Goal: Navigation & Orientation: Understand site structure

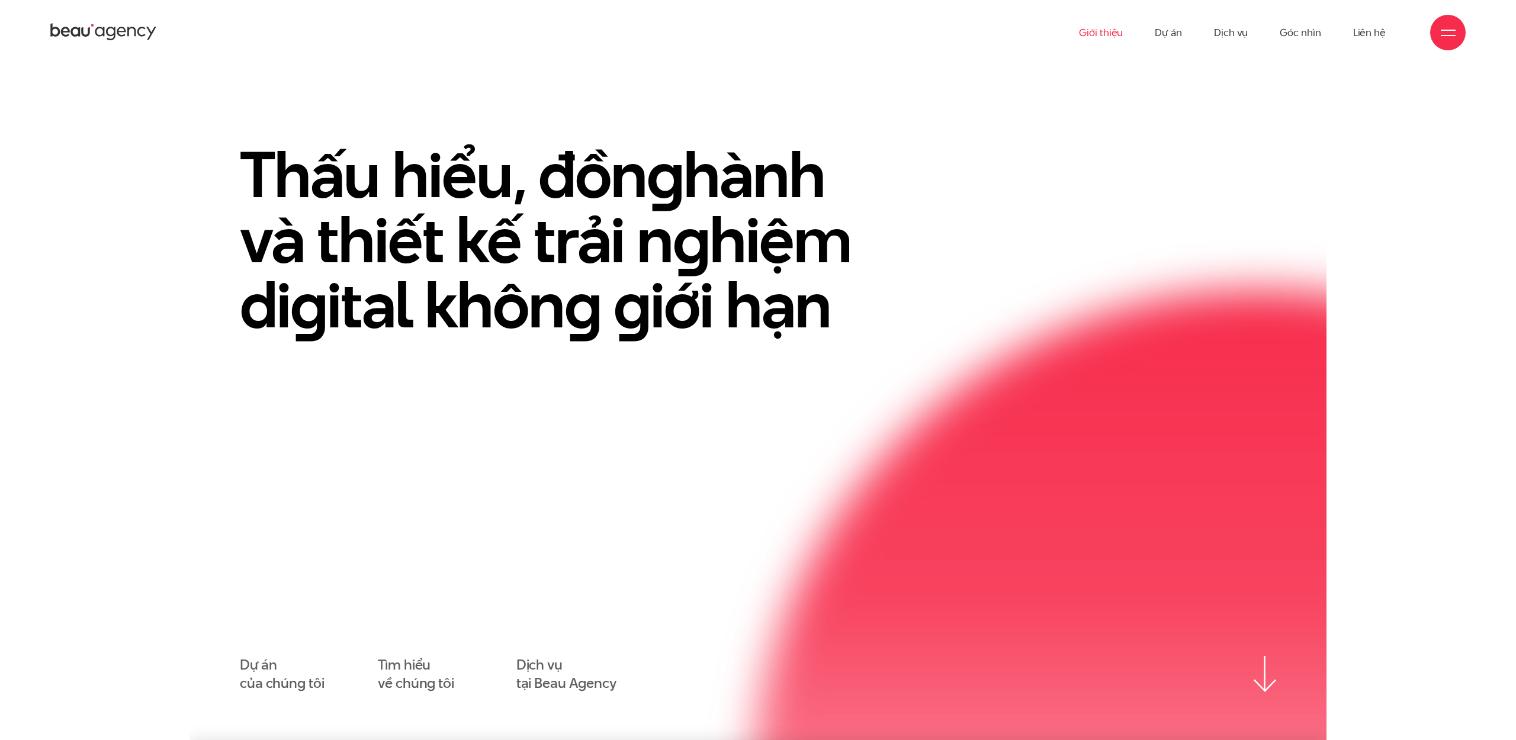
click at [1107, 34] on link "Giới thiệu" at bounding box center [1101, 32] width 44 height 65
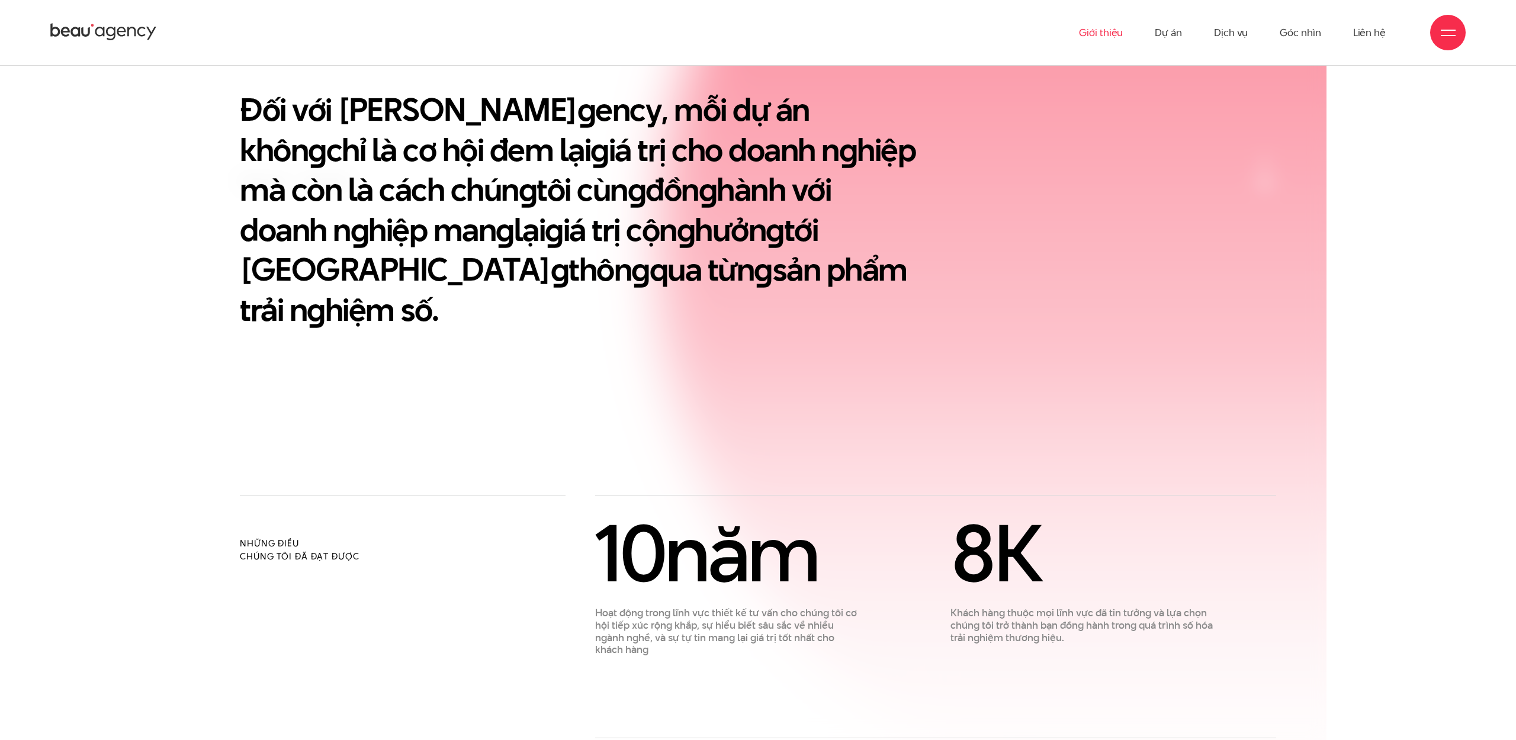
scroll to position [700, 0]
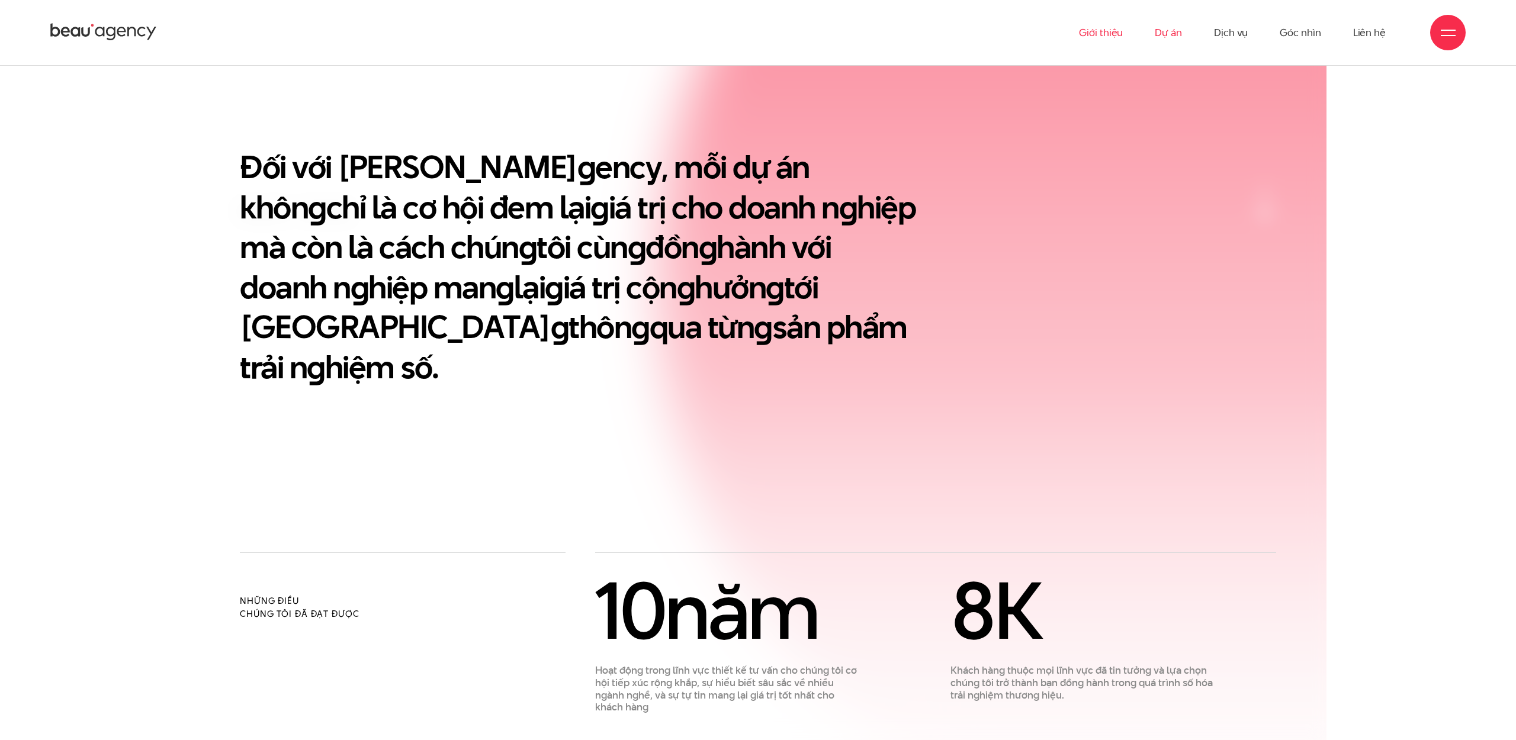
click at [1164, 29] on link "Dự án" at bounding box center [1168, 32] width 27 height 65
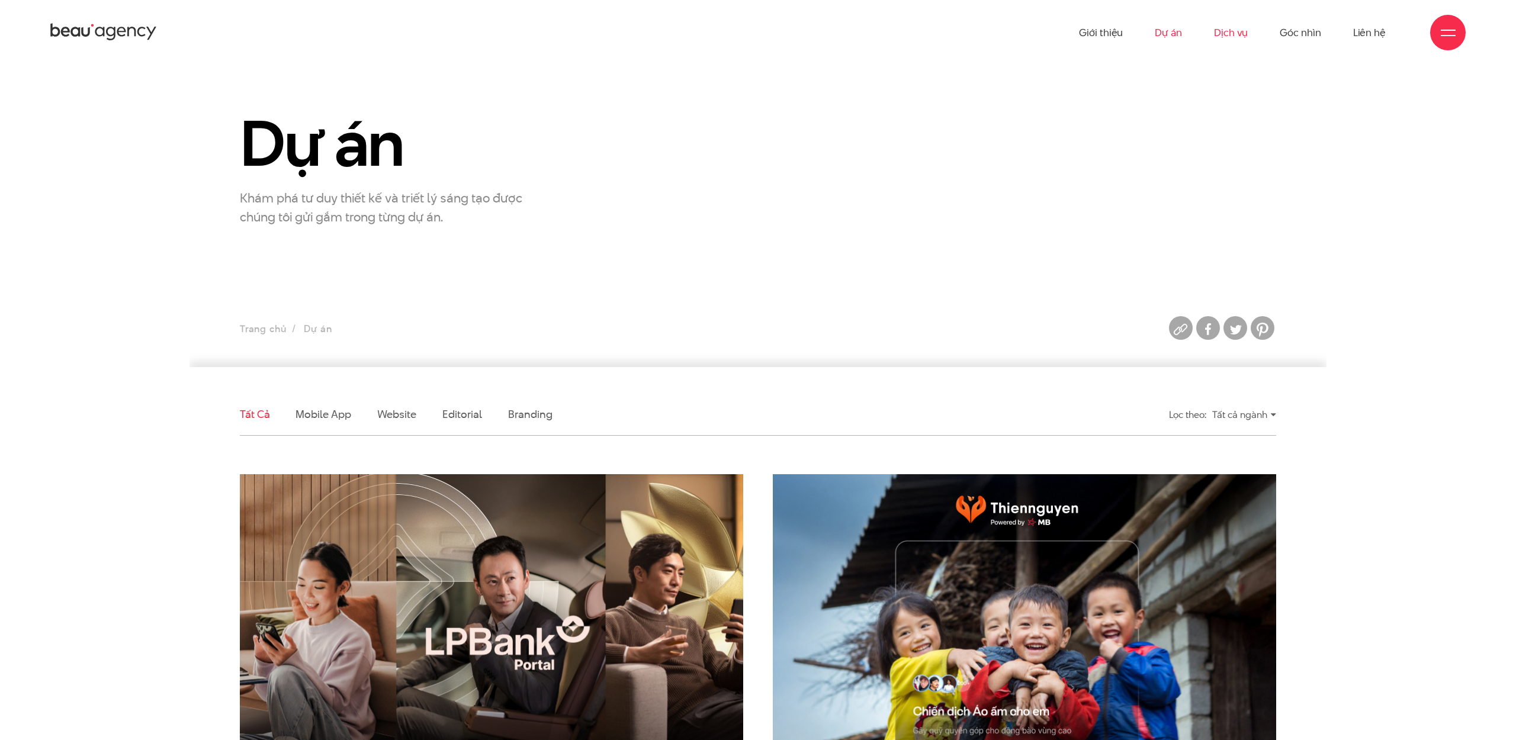
click at [1237, 33] on link "Dịch vụ" at bounding box center [1231, 32] width 34 height 65
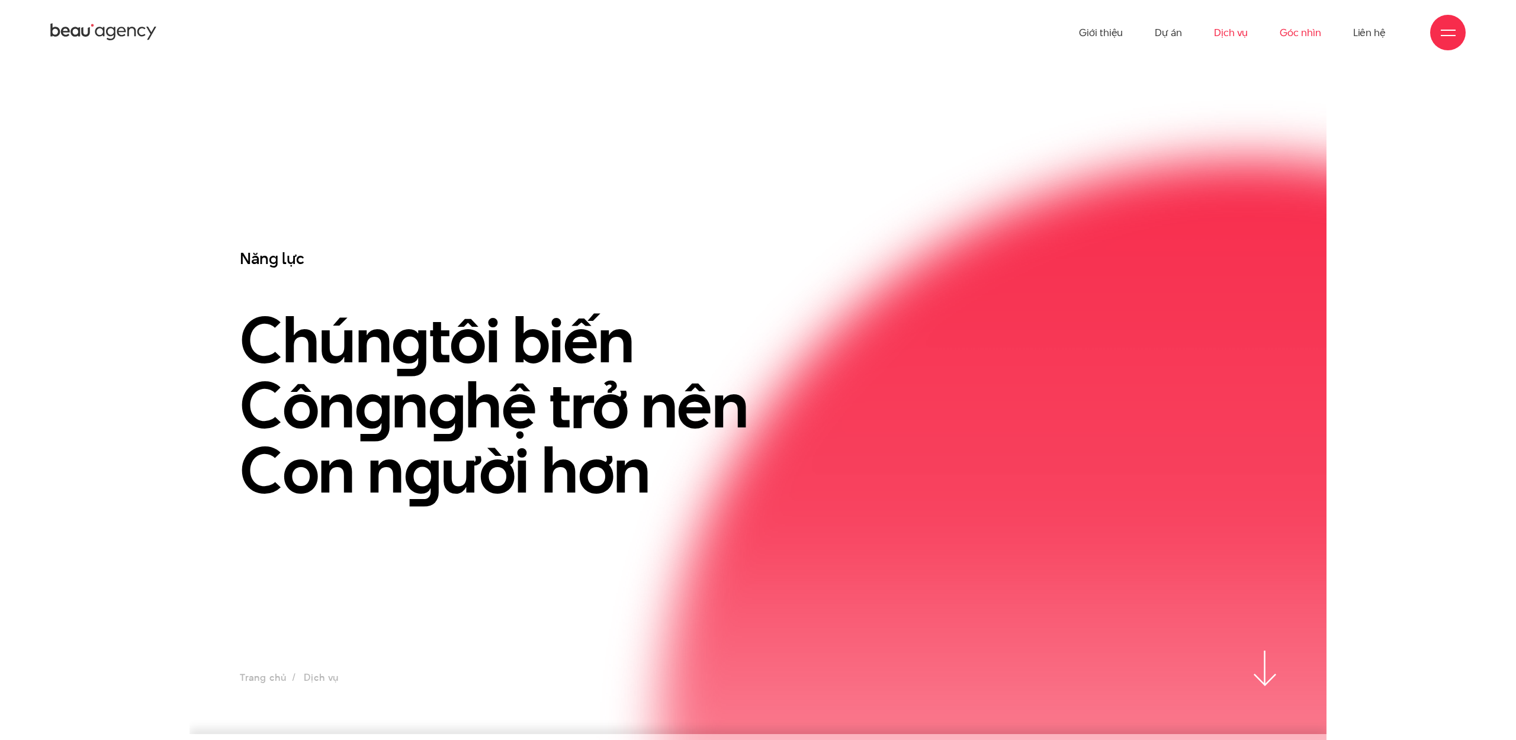
click at [1306, 36] on link "Góc nhìn" at bounding box center [1300, 32] width 41 height 65
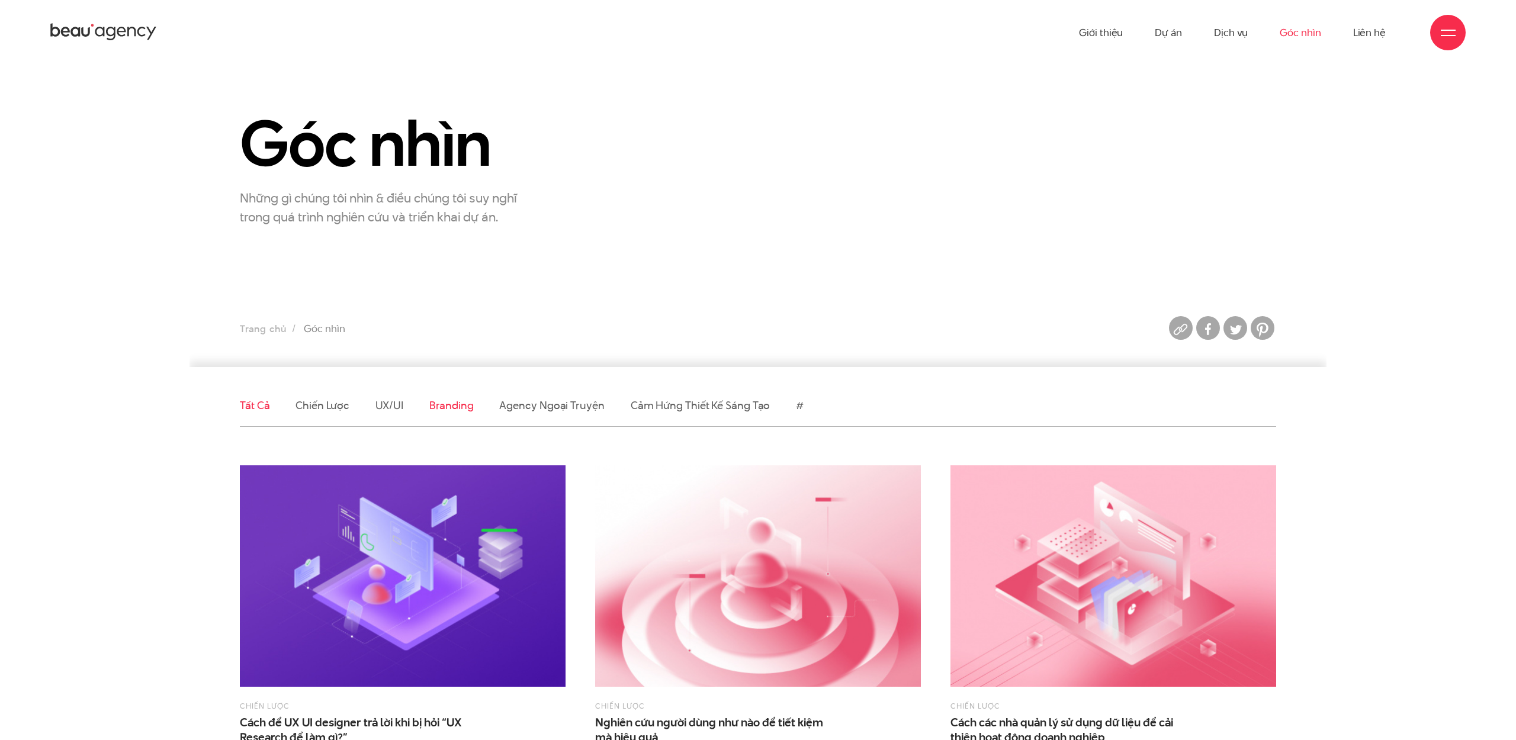
click at [448, 401] on link "Branding" at bounding box center [451, 405] width 44 height 15
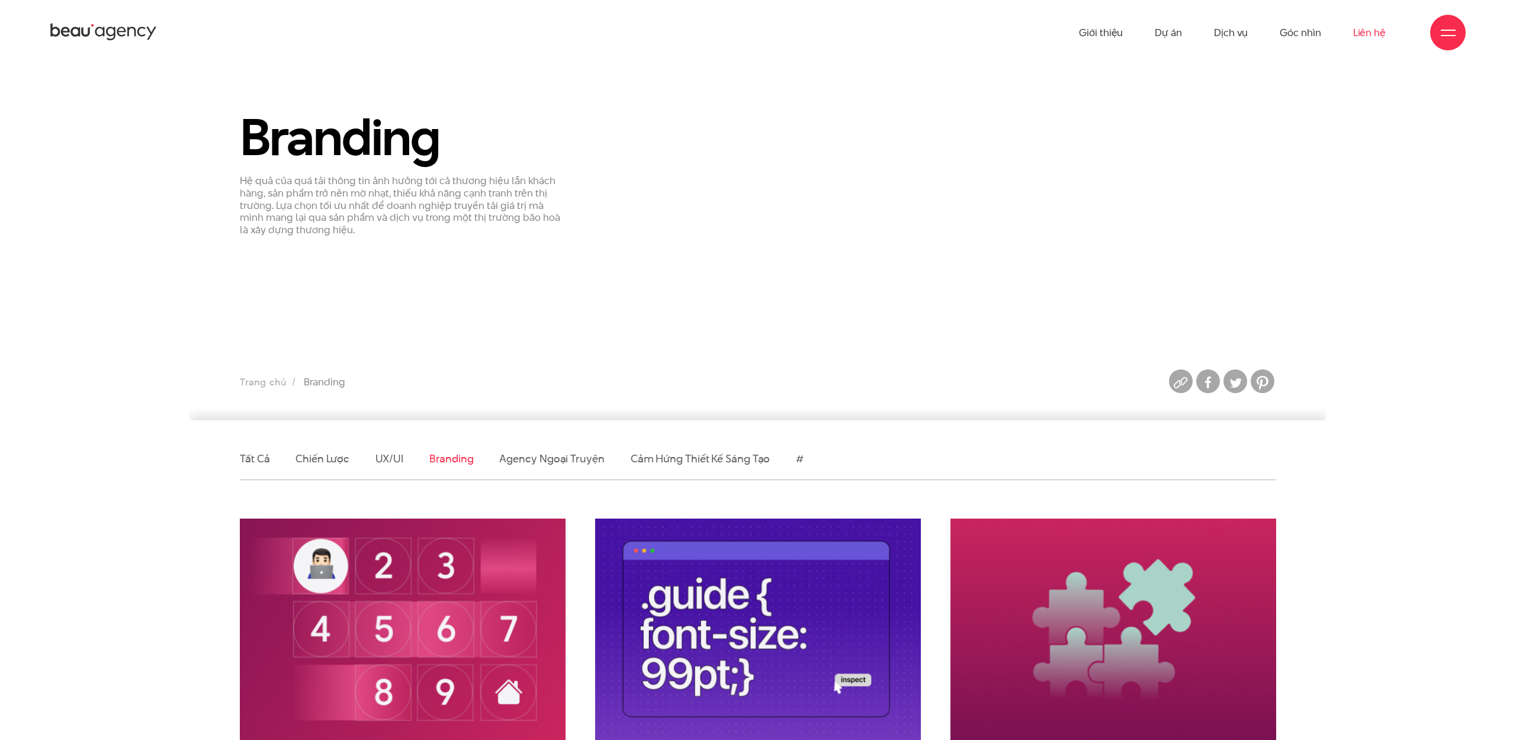
click at [1368, 30] on link "Liên hệ" at bounding box center [1369, 32] width 33 height 65
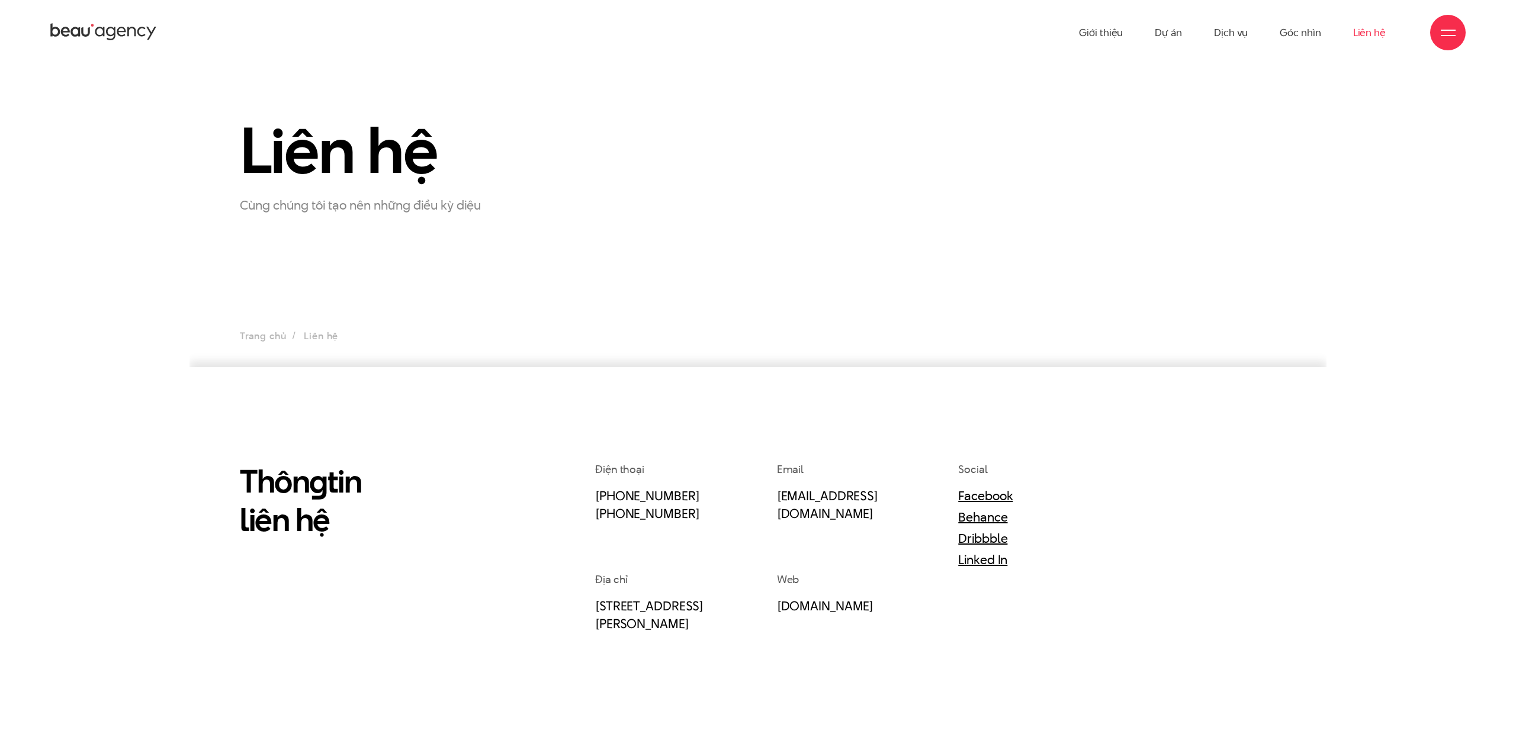
scroll to position [293, 0]
